Goal: Information Seeking & Learning: Find contact information

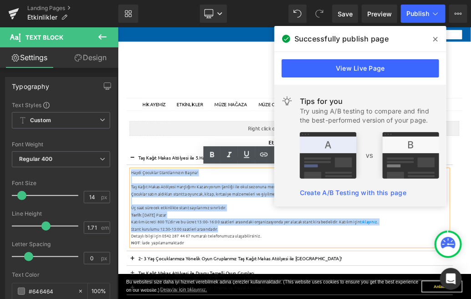
drag, startPoint x: 292, startPoint y: 339, endPoint x: 138, endPoint y: 256, distance: 175.1
copy div "Haydi Çocuklar Stantlarınızın Başına! Taş Kağıt Makas Atölyesi Harçlığımı Kazan…"
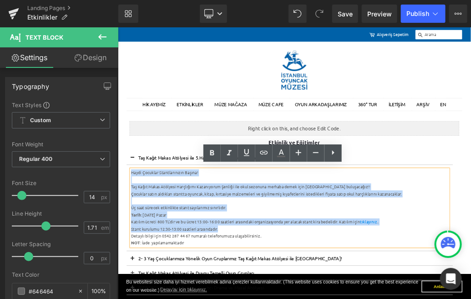
scroll to position [3, 0]
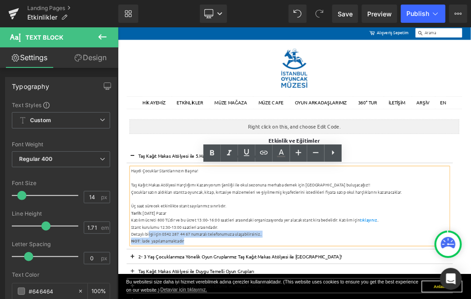
drag, startPoint x: 333, startPoint y: 356, endPoint x: 174, endPoint y: 349, distance: 158.6
drag, startPoint x: 174, startPoint y: 349, endPoint x: 247, endPoint y: 349, distance: 72.9
drag, startPoint x: 350, startPoint y: 348, endPoint x: 186, endPoint y: 347, distance: 164.0
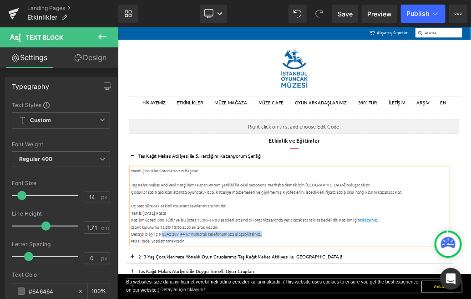
copy div "0542 287 44 67 numaralı telefonumuza ulaşabilirsiniz.."
